Goal: Transaction & Acquisition: Purchase product/service

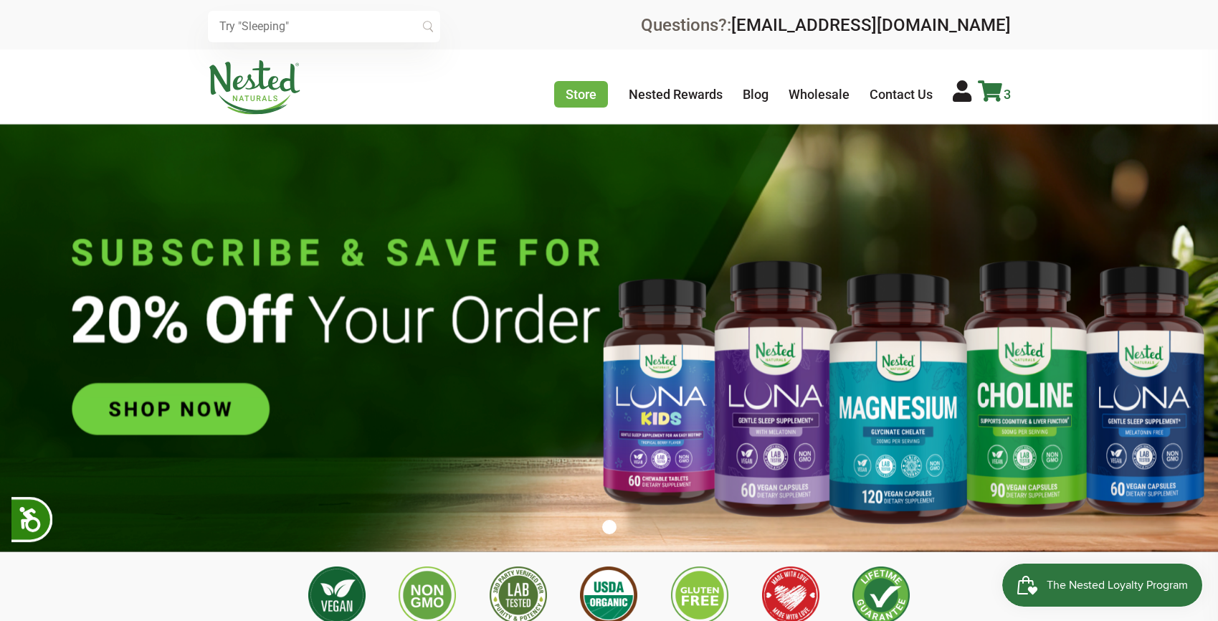
click at [1002, 92] on link "3" at bounding box center [994, 94] width 33 height 15
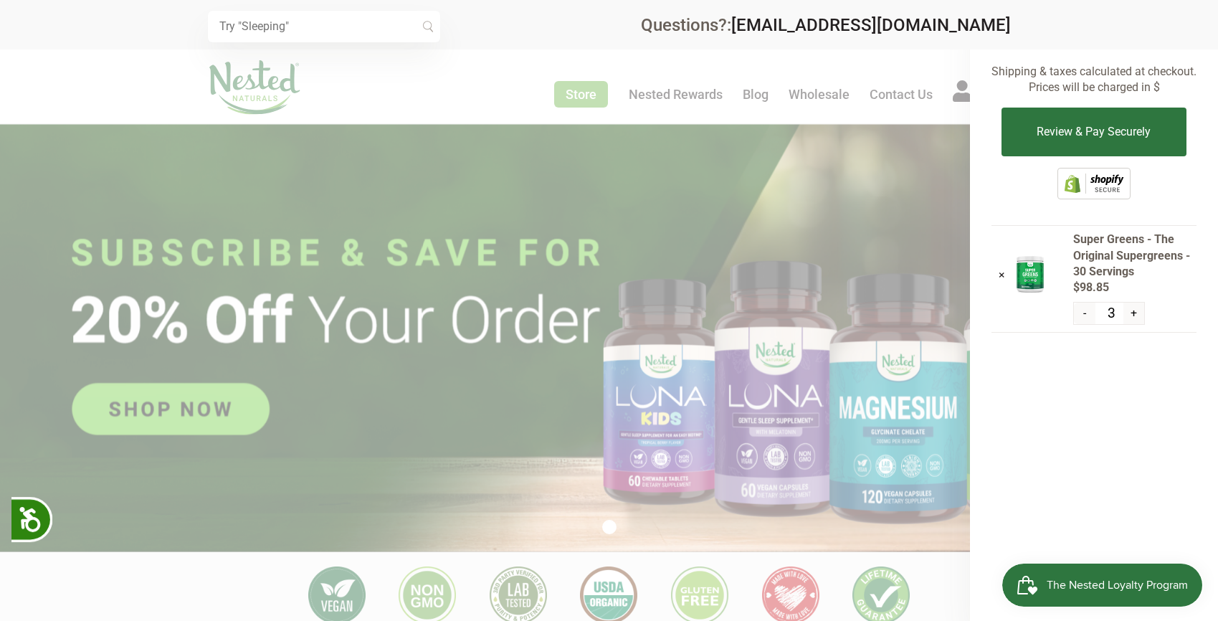
scroll to position [215, 0]
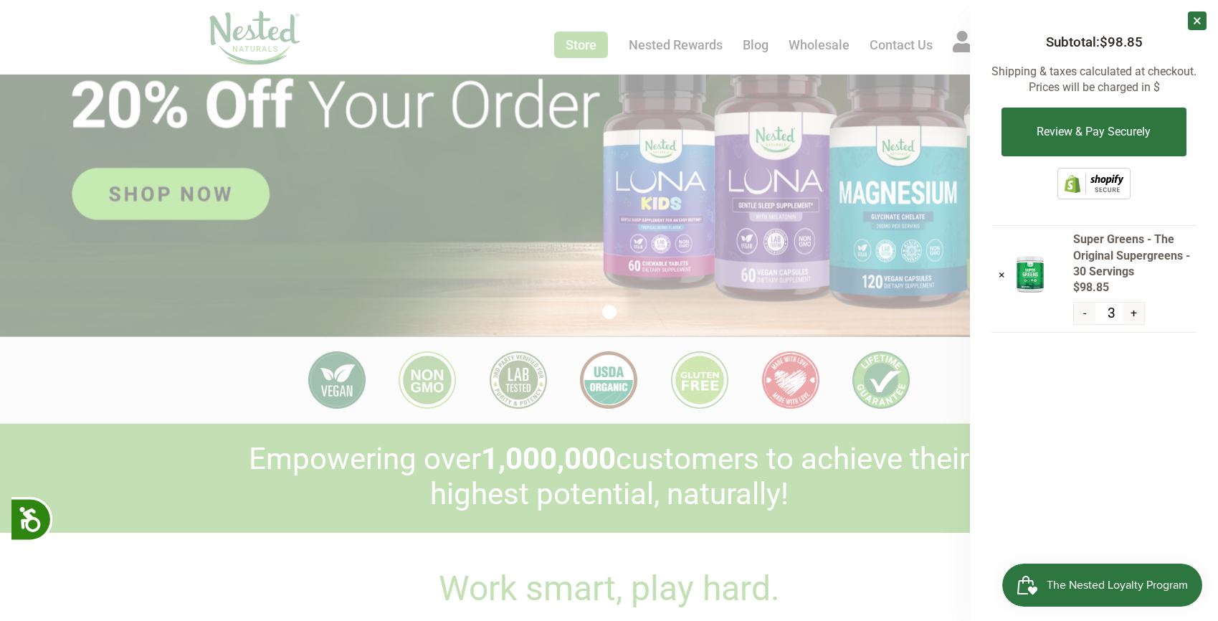
click at [1095, 579] on span "The Nested Loyalty Program" at bounding box center [1117, 585] width 141 height 22
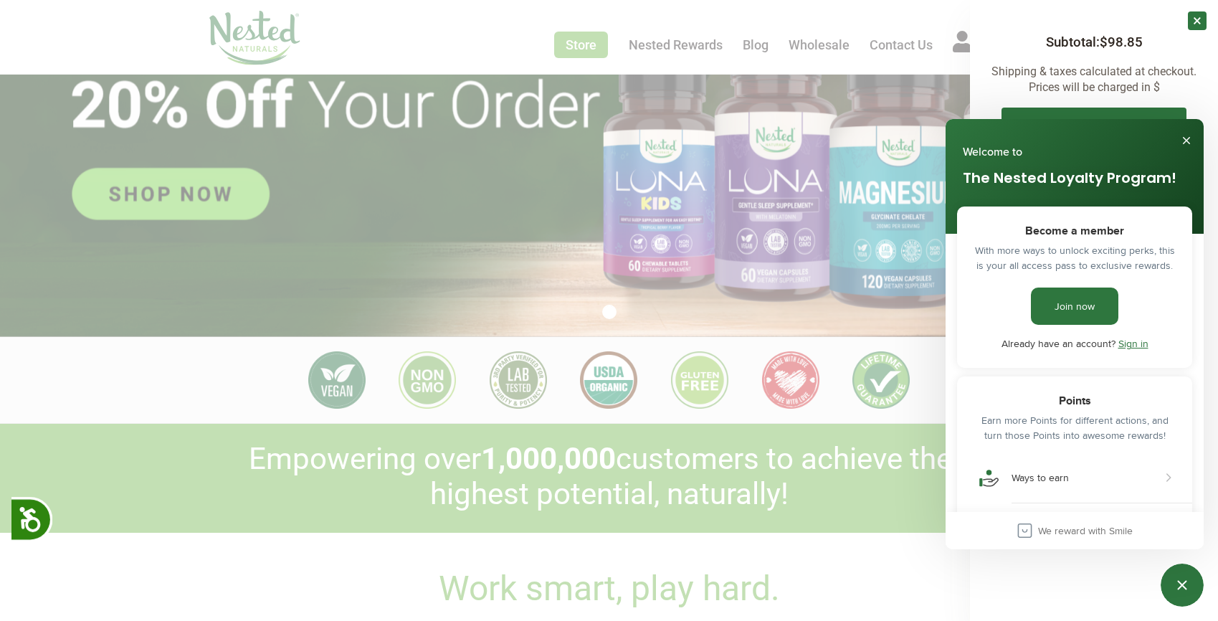
scroll to position [0, 1511]
click at [1188, 139] on button "Close" at bounding box center [1186, 140] width 23 height 23
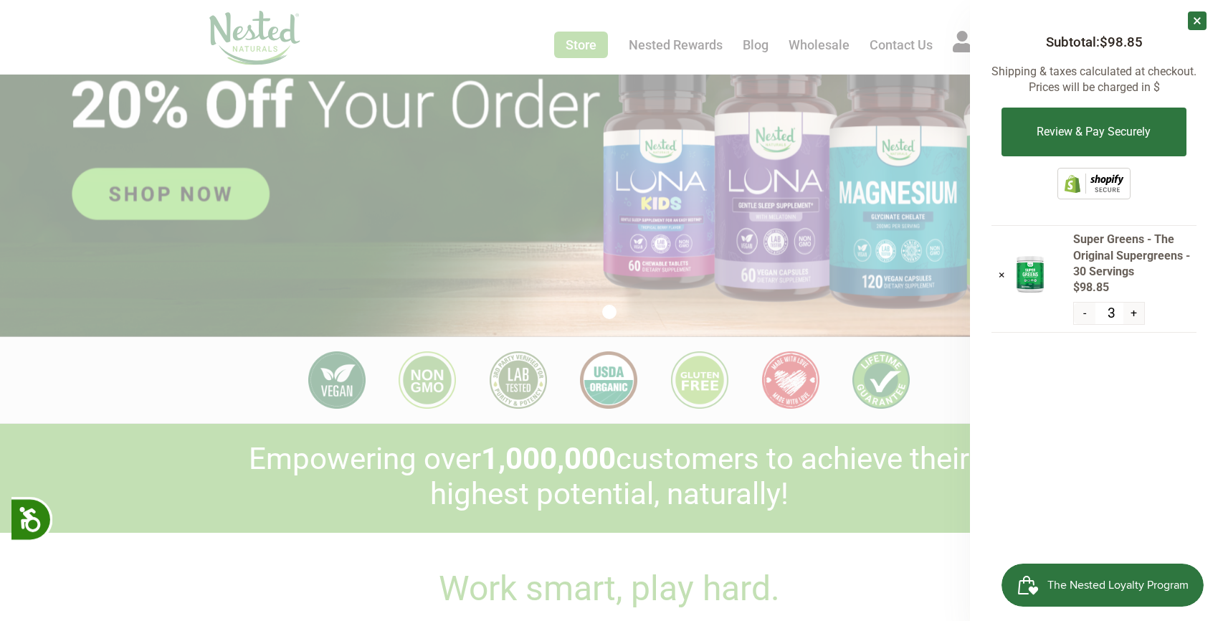
scroll to position [502, 0]
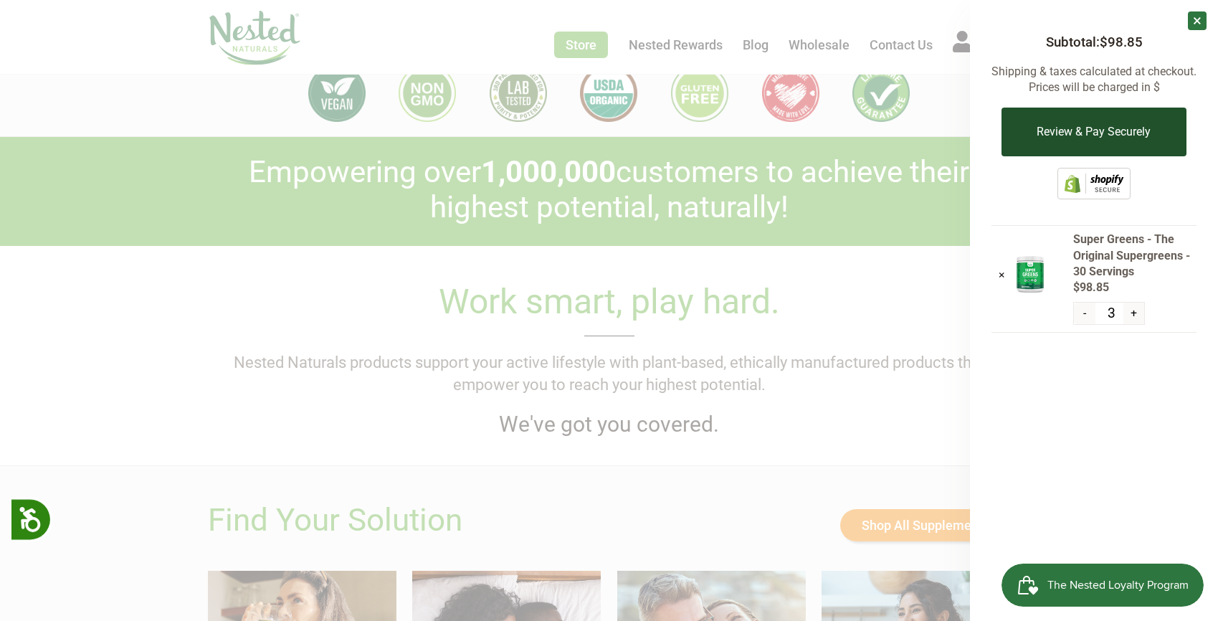
click at [1103, 137] on button "Review & Pay Securely" at bounding box center [1093, 132] width 184 height 49
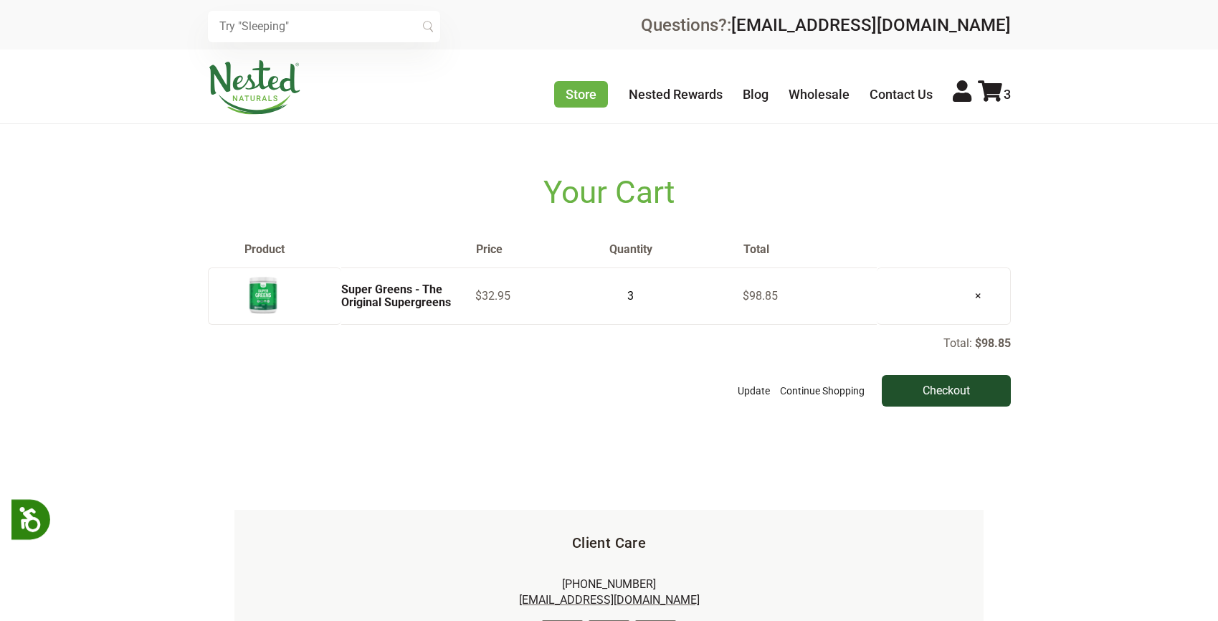
click at [959, 389] on input "Checkout" at bounding box center [946, 391] width 129 height 32
